Goal: Task Accomplishment & Management: Use online tool/utility

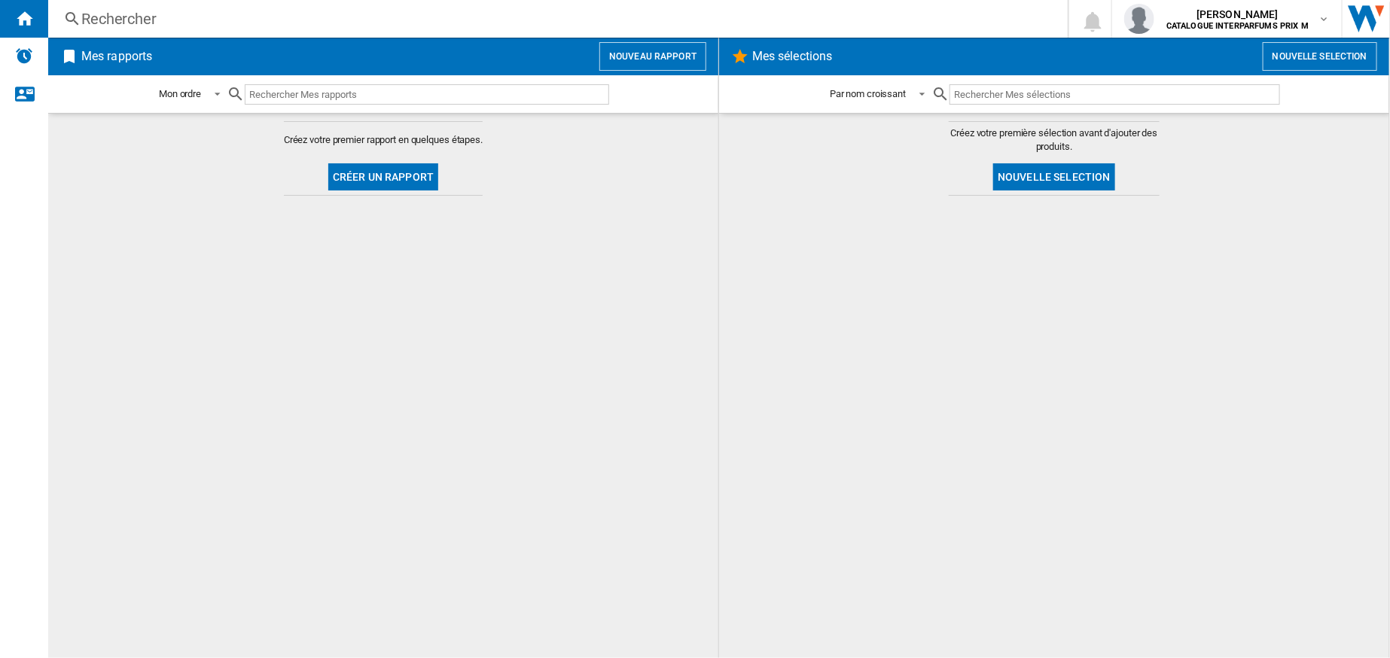
drag, startPoint x: 880, startPoint y: 473, endPoint x: 736, endPoint y: 456, distance: 144.9
click at [880, 473] on div at bounding box center [1054, 426] width 640 height 447
click at [20, 53] on img "Alertes" at bounding box center [24, 56] width 18 height 18
click at [29, 91] on ng-md-icon "Nous contacter" at bounding box center [24, 93] width 18 height 18
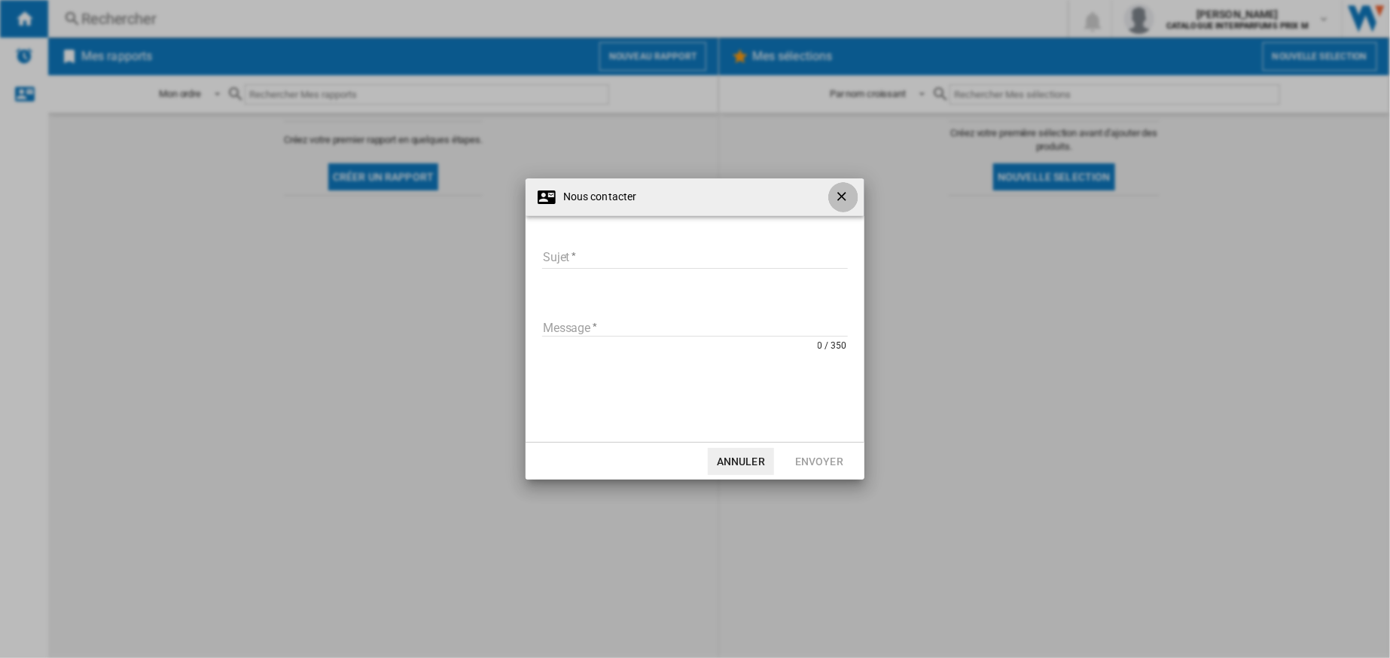
click at [839, 202] on ng-md-icon "getI18NText('BUTTONS.CLOSE_DIALOG')" at bounding box center [843, 198] width 18 height 18
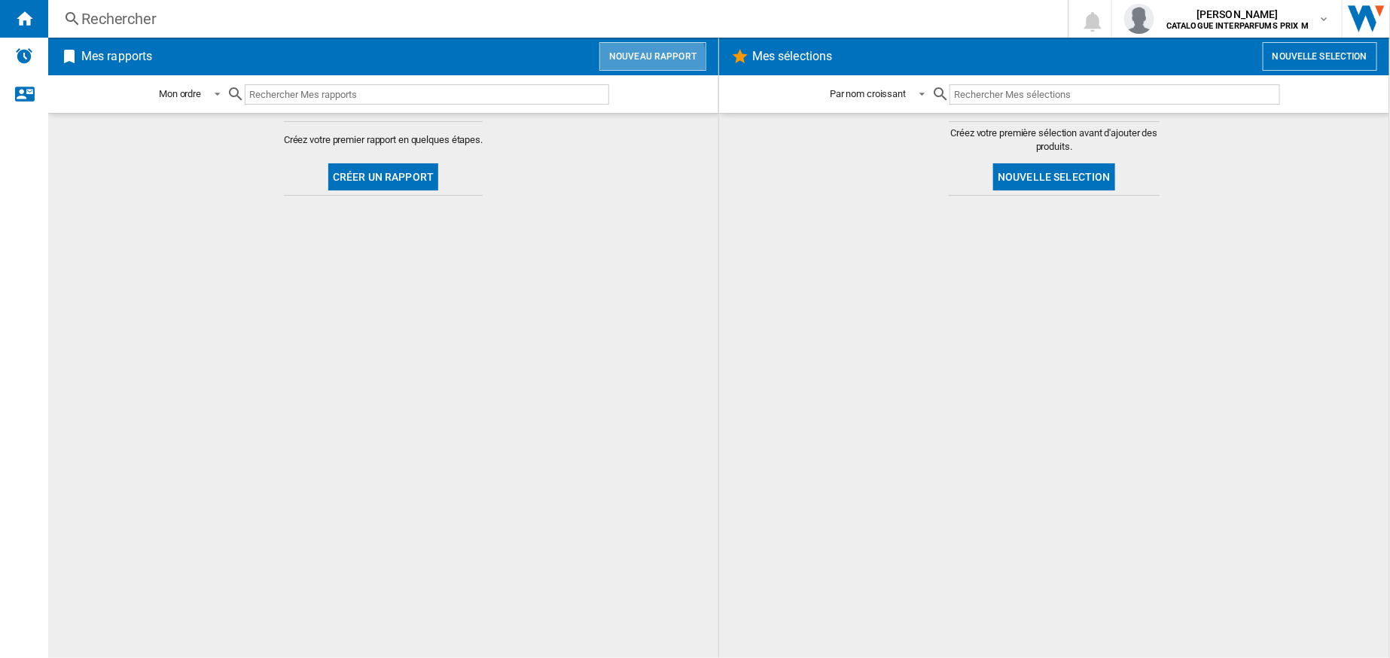
click at [641, 62] on button "Nouveau rapport" at bounding box center [652, 56] width 107 height 29
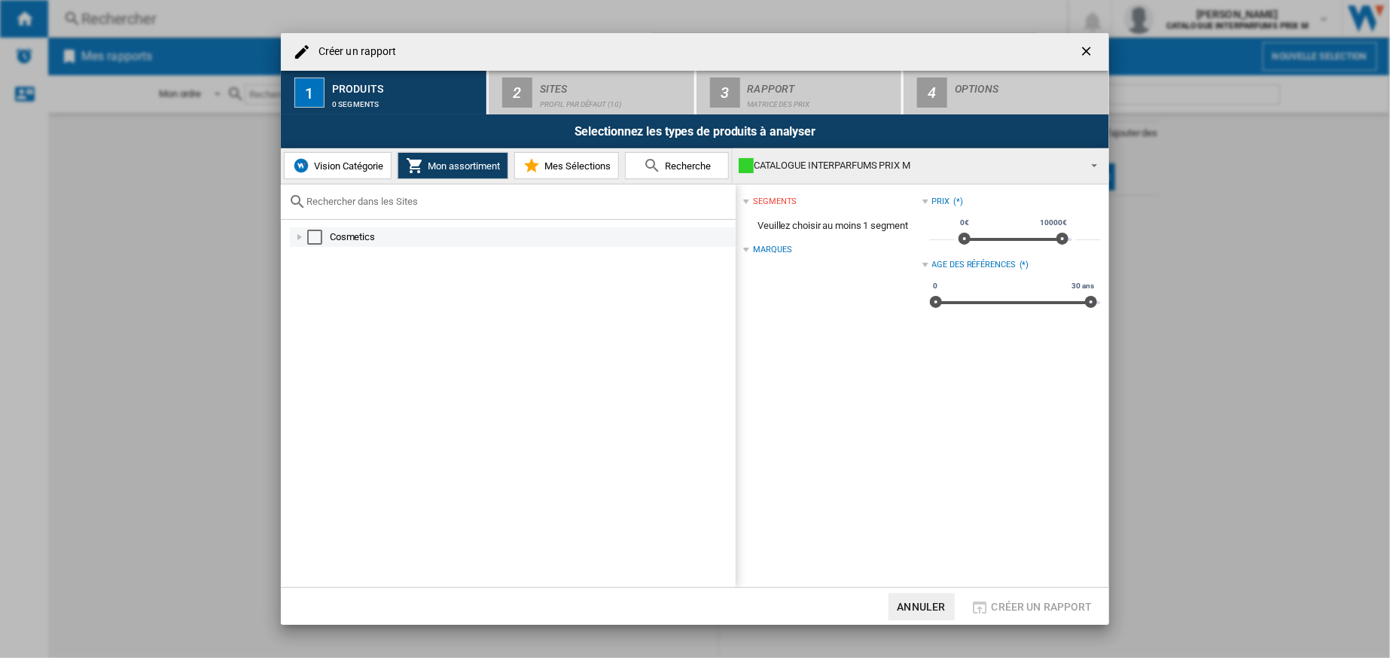
click at [351, 234] on div "Cosmetics" at bounding box center [532, 237] width 404 height 15
click at [347, 256] on div "Cosmetics" at bounding box center [539, 256] width 387 height 15
click at [332, 252] on div "Select" at bounding box center [331, 256] width 15 height 15
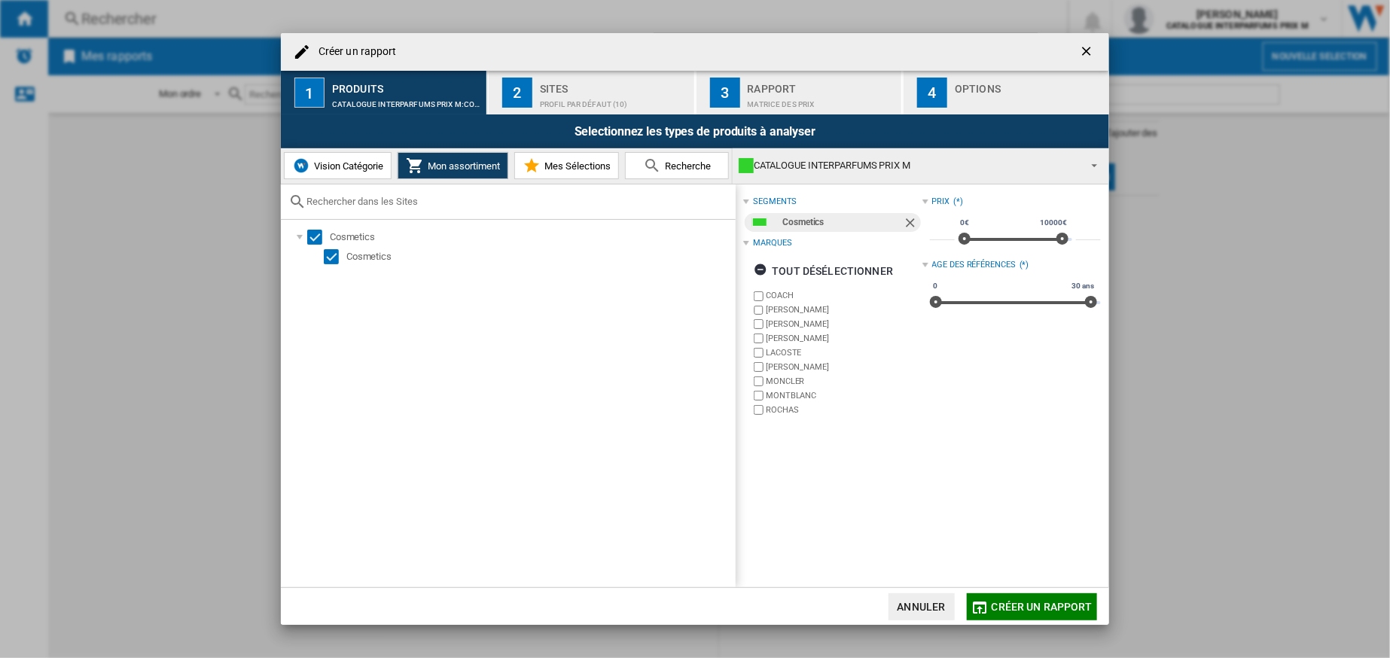
click at [1043, 608] on span "Créer un rapport" at bounding box center [1042, 607] width 101 height 12
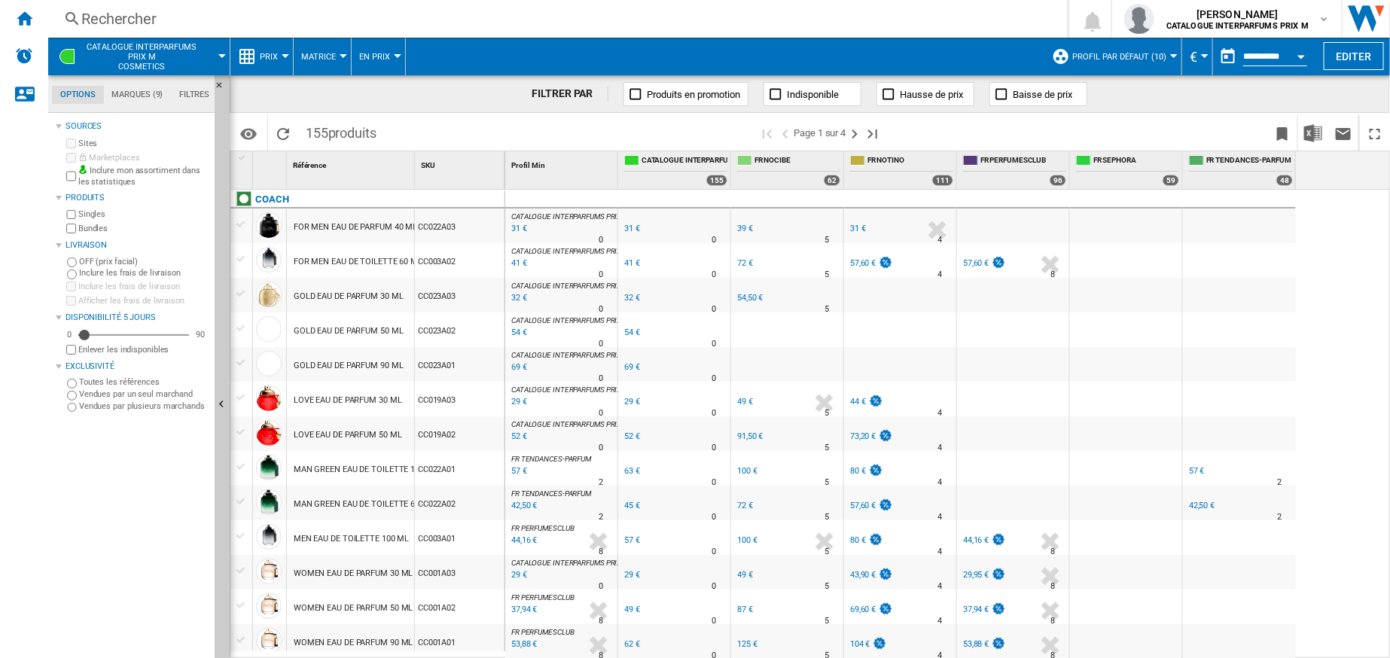
click at [1121, 59] on span "Profil par défaut (10)" at bounding box center [1119, 57] width 94 height 10
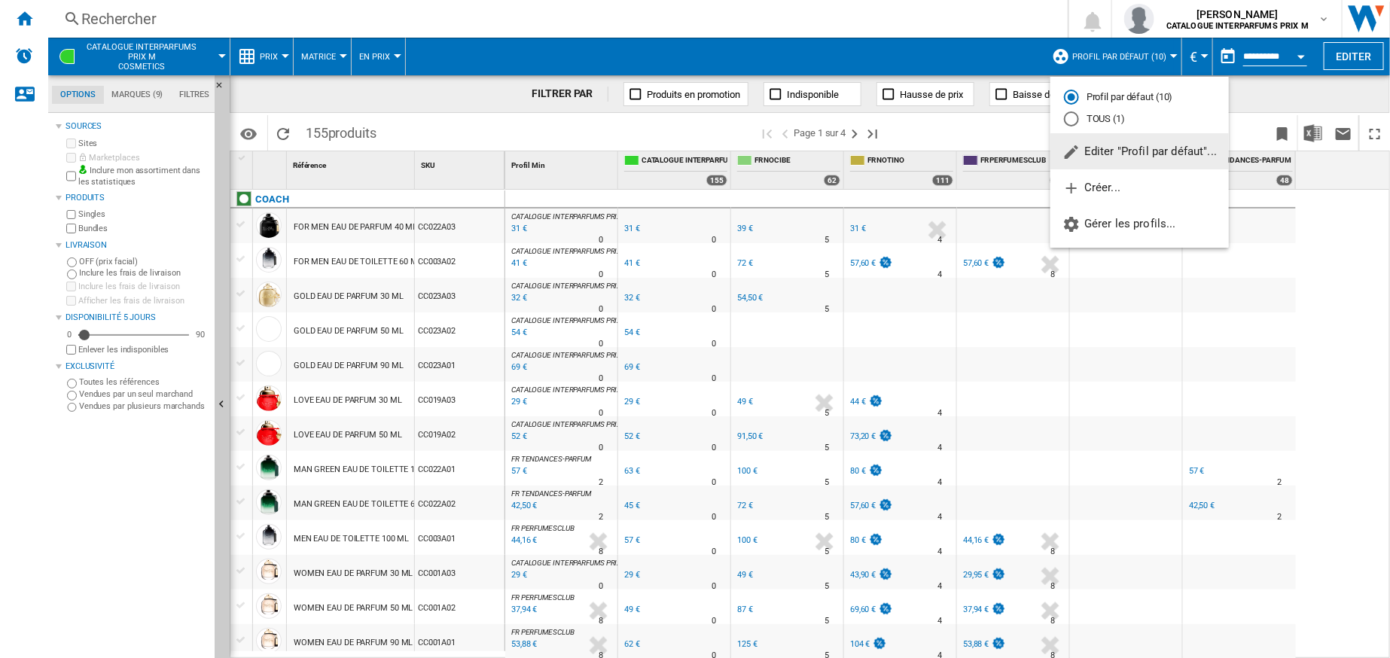
click at [1134, 154] on span "Editer "Profil par défaut"..." at bounding box center [1139, 152] width 154 height 14
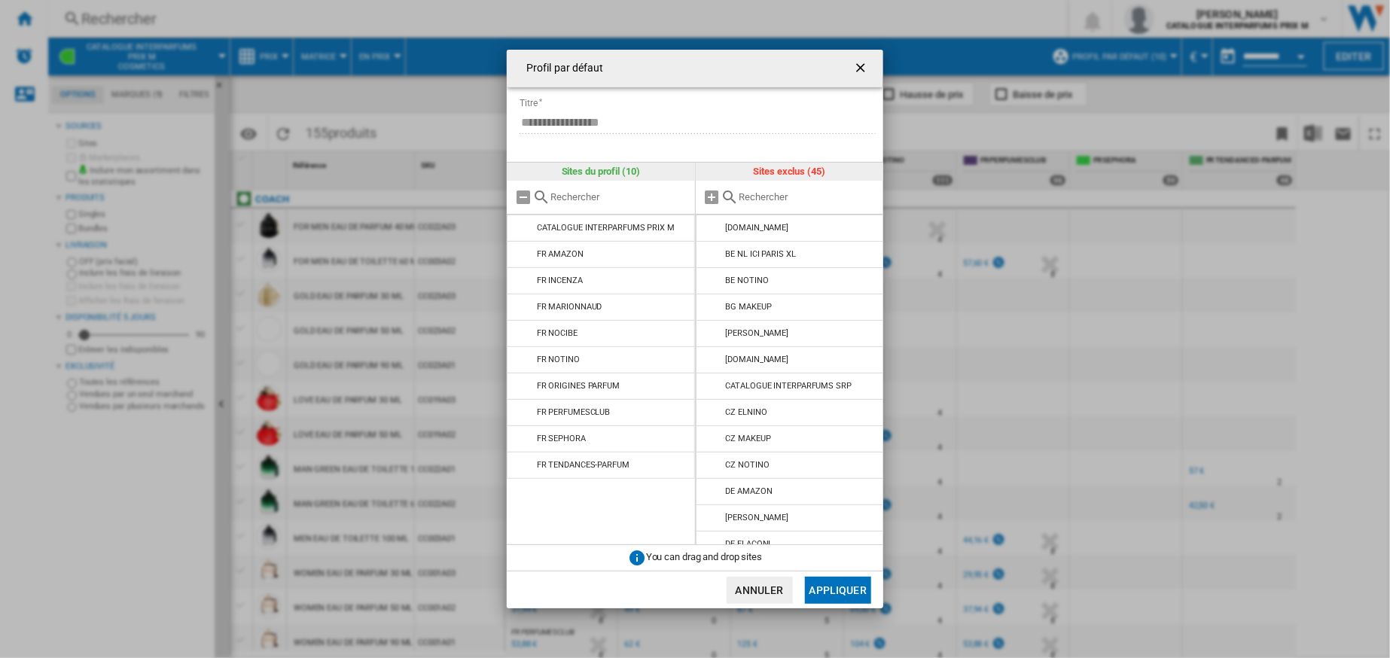
drag, startPoint x: 883, startPoint y: 255, endPoint x: 888, endPoint y: 468, distance: 213.9
click at [888, 468] on div "**********" at bounding box center [695, 329] width 1390 height 658
click at [758, 593] on button "Annuler" at bounding box center [760, 590] width 66 height 27
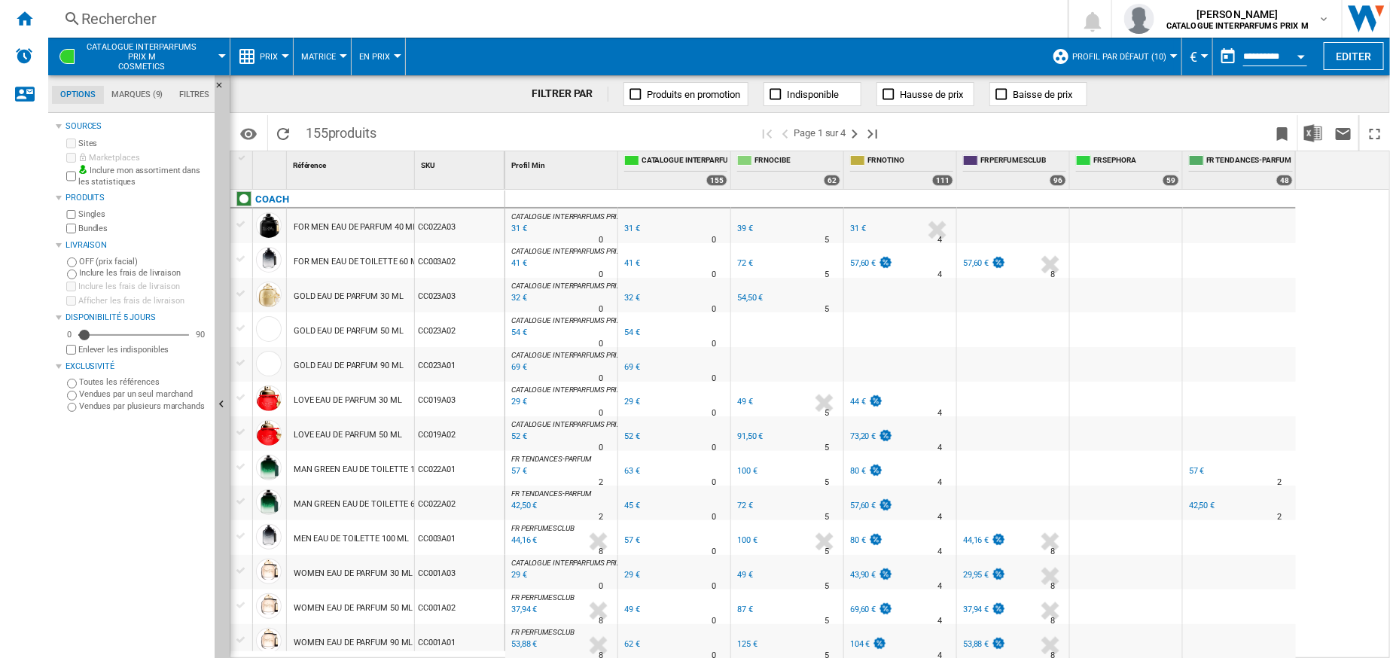
click at [769, 398] on div "FR NOCIBE +69.0 % 49 € % N/A 5 FR NOCIBE" at bounding box center [787, 403] width 106 height 35
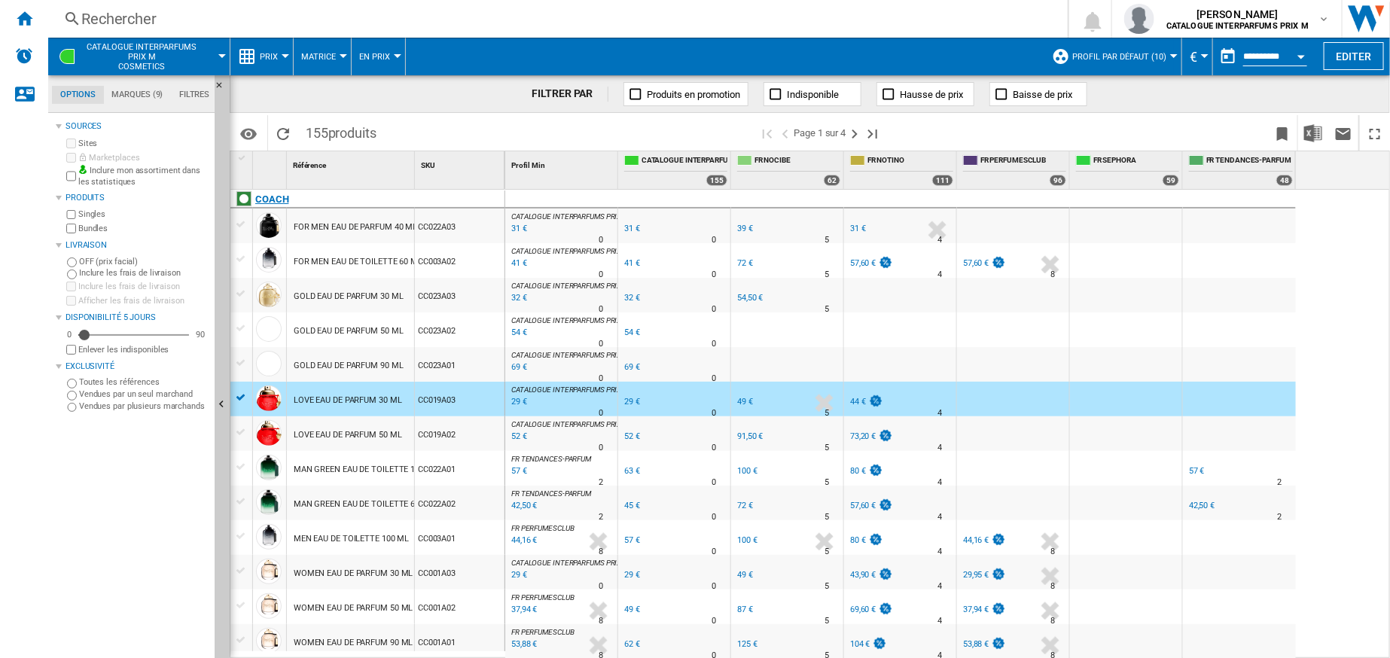
click at [270, 196] on div "COACH" at bounding box center [272, 200] width 34 height 18
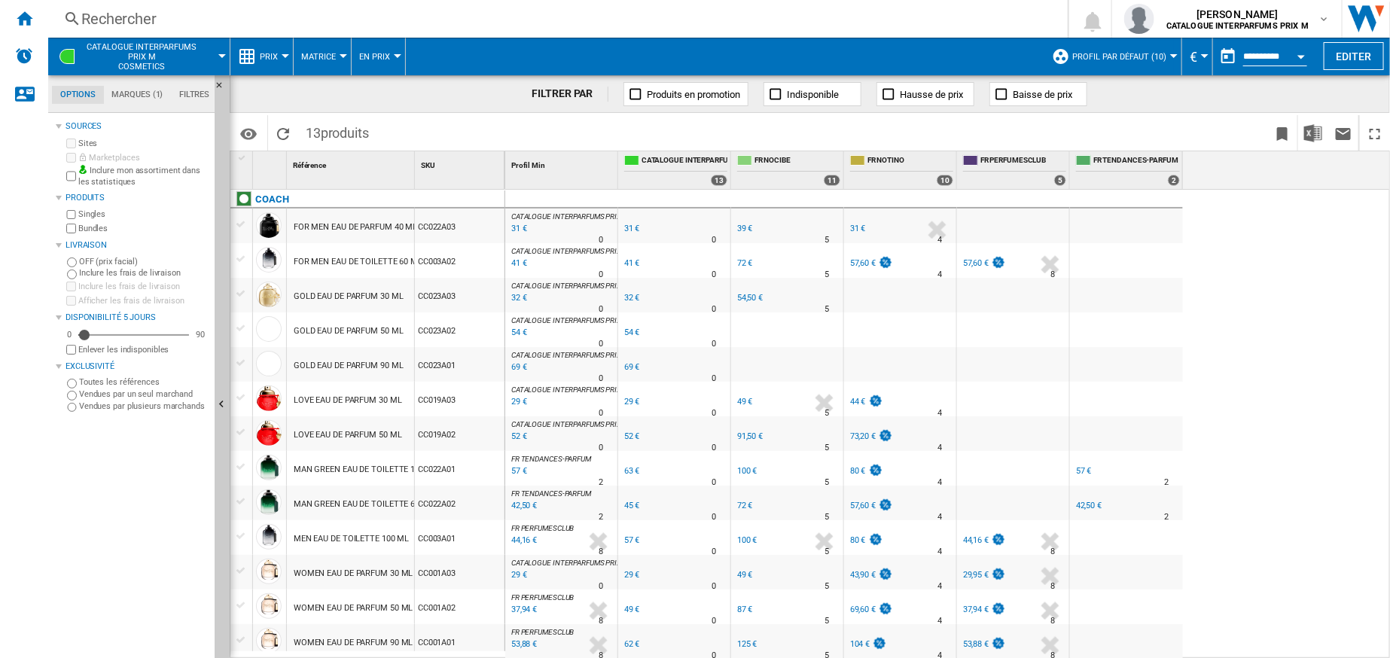
click at [140, 97] on md-tab-item "Marques (1)" at bounding box center [137, 95] width 67 height 18
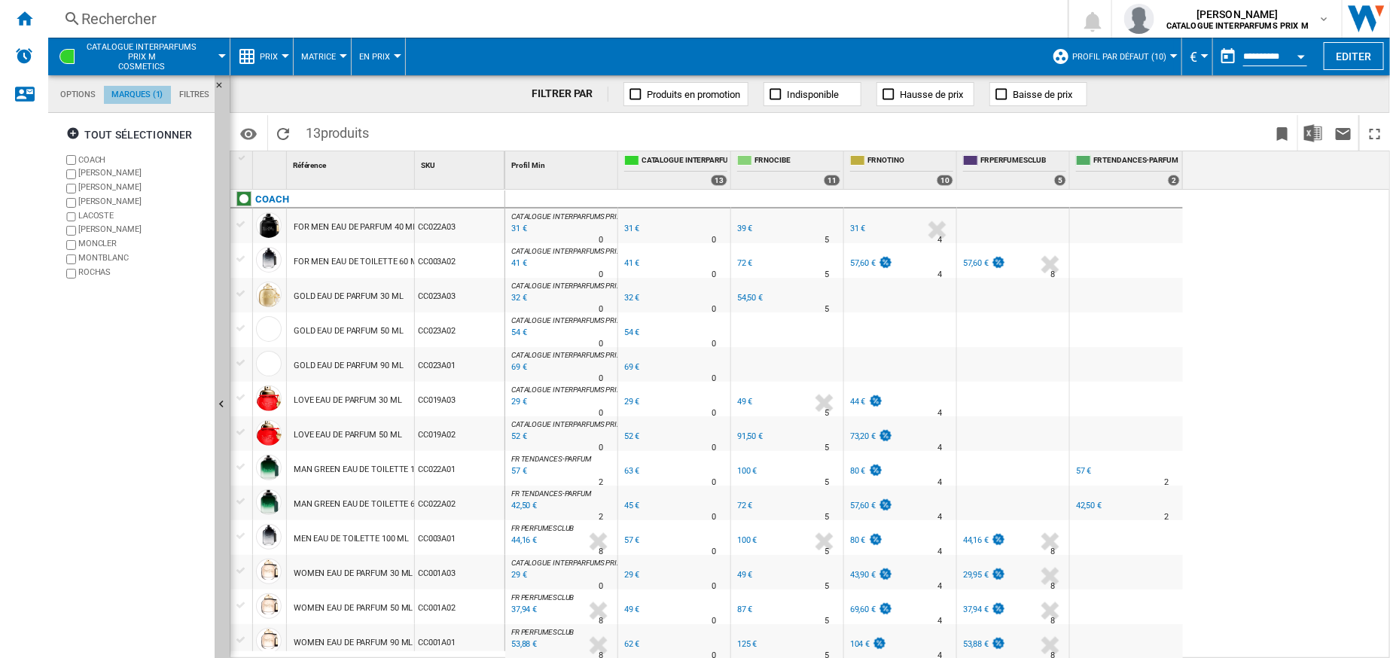
scroll to position [57, 0]
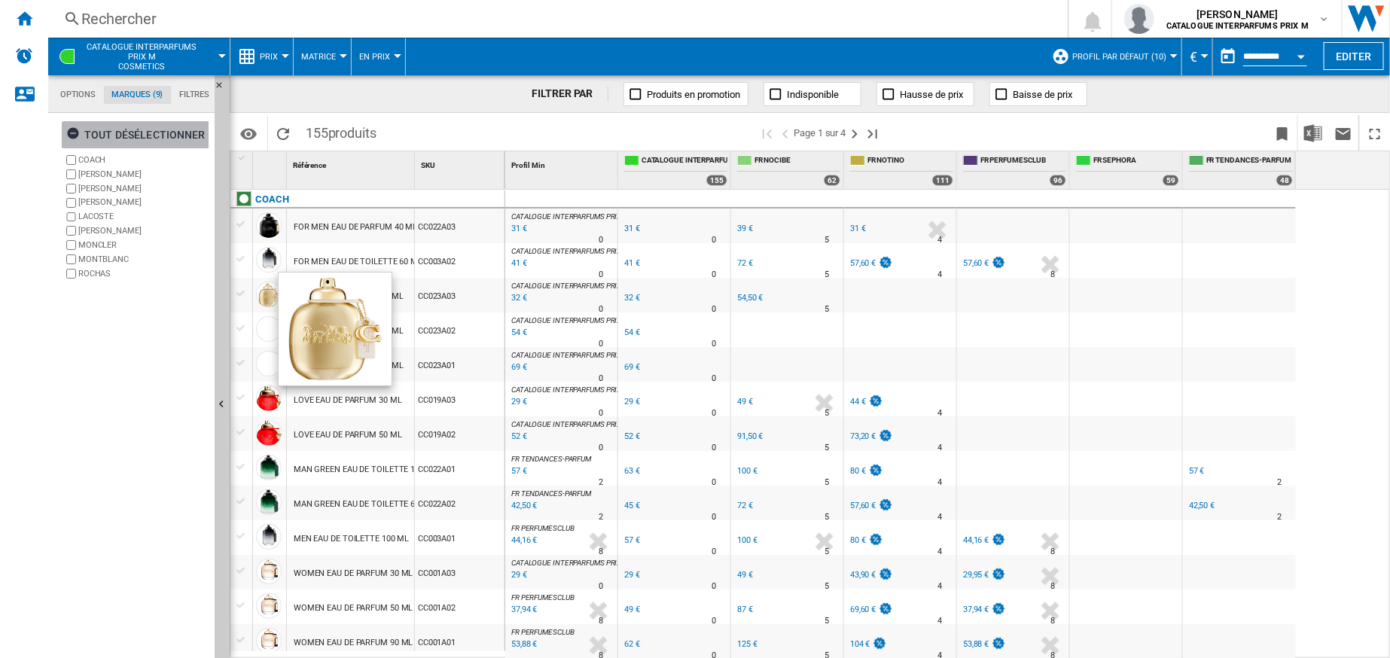
click at [76, 127] on ng-md-icon "button" at bounding box center [75, 136] width 18 height 18
